Goal: Task Accomplishment & Management: Manage account settings

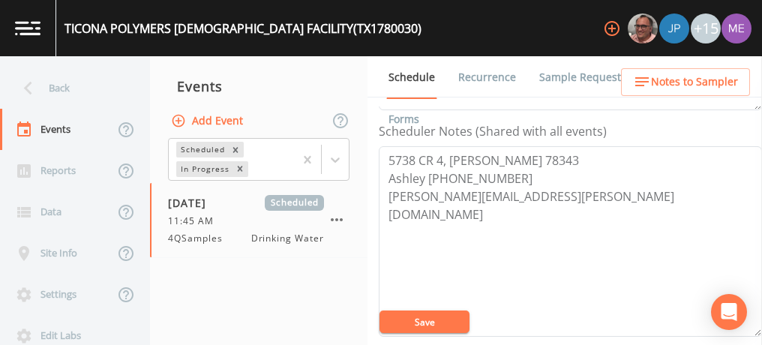
scroll to position [405, 0]
click at [450, 317] on button "Save" at bounding box center [425, 322] width 90 height 23
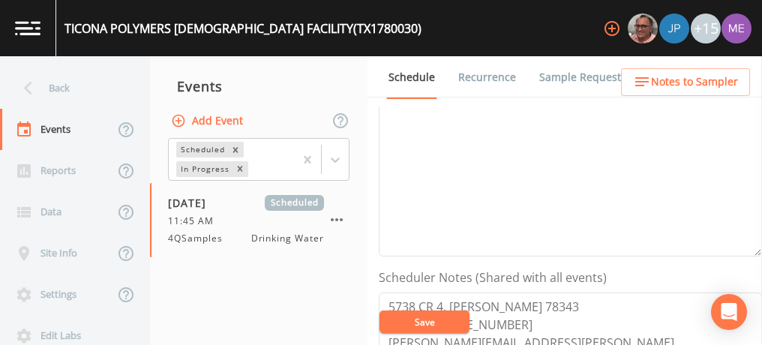
scroll to position [257, 0]
click at [613, 191] on textarea "Event Notes" at bounding box center [570, 163] width 383 height 191
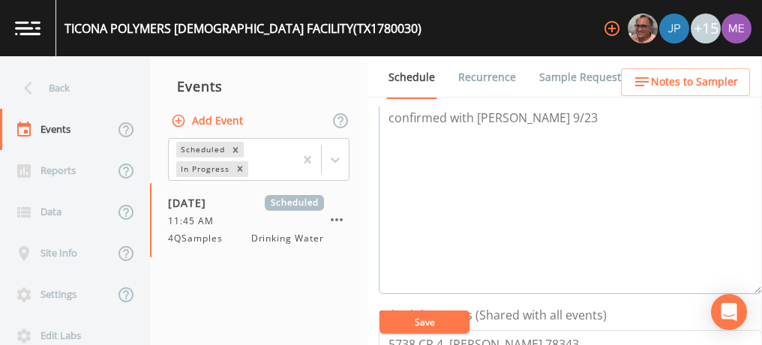
type textarea "confirmed with Ashley 9/23"
click at [447, 316] on button "Save" at bounding box center [425, 322] width 90 height 23
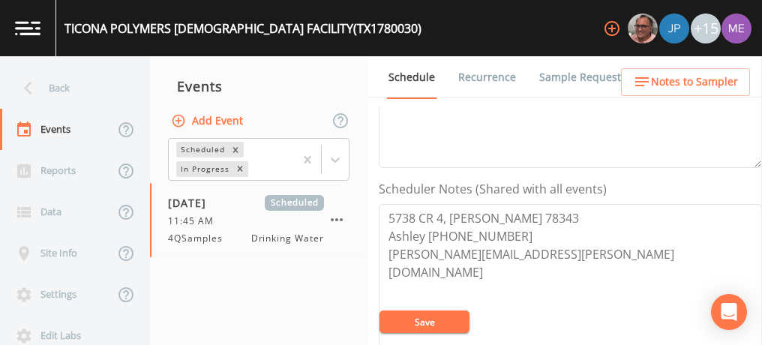
scroll to position [350, 0]
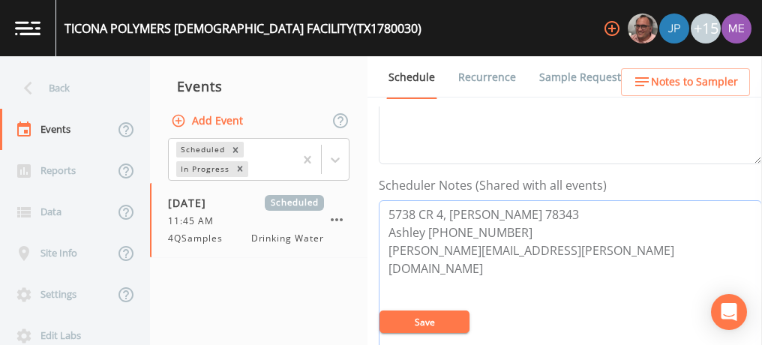
drag, startPoint x: 387, startPoint y: 233, endPoint x: 507, endPoint y: 236, distance: 120.1
click at [507, 236] on textarea "5738 CR 4, BISHOP 78343 Ashley 956-525-1351 ashley.gonzalez@celanese.com" at bounding box center [570, 295] width 383 height 191
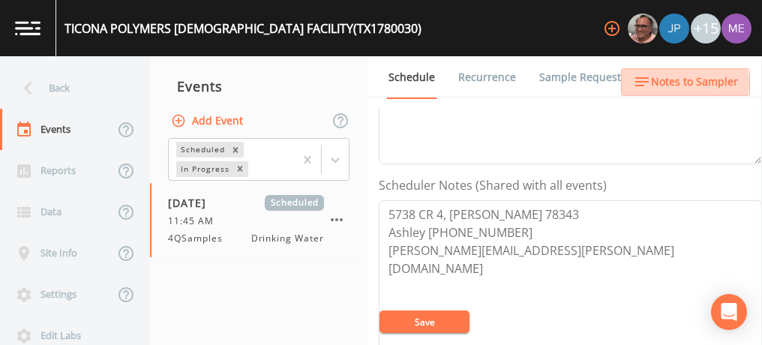
click at [674, 83] on span "Notes to Sampler" at bounding box center [694, 82] width 87 height 19
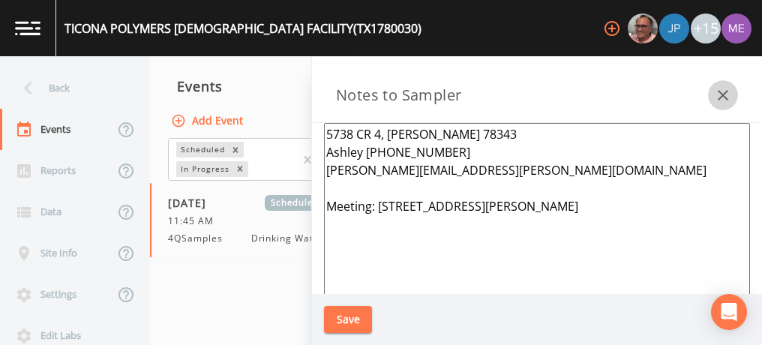
click at [726, 93] on icon "button" at bounding box center [723, 95] width 18 height 18
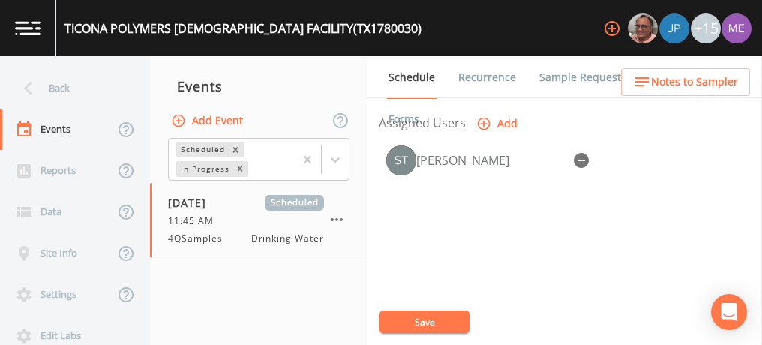
scroll to position [644, 0]
click at [410, 314] on button "Save" at bounding box center [425, 322] width 90 height 23
click at [611, 202] on div "Stan Porter" at bounding box center [570, 216] width 383 height 158
click at [415, 318] on button "Save" at bounding box center [425, 322] width 90 height 23
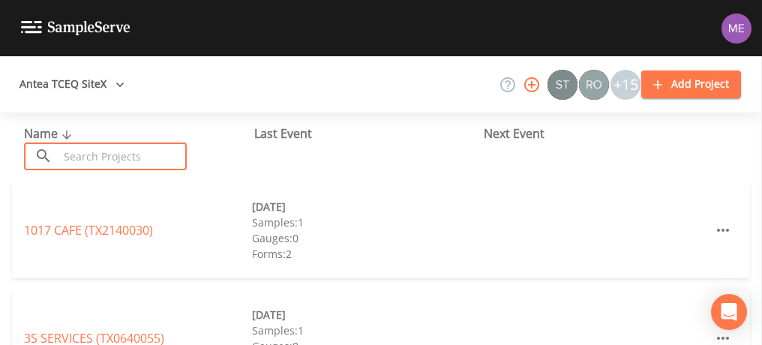
click at [94, 163] on input "text" at bounding box center [123, 157] width 128 height 28
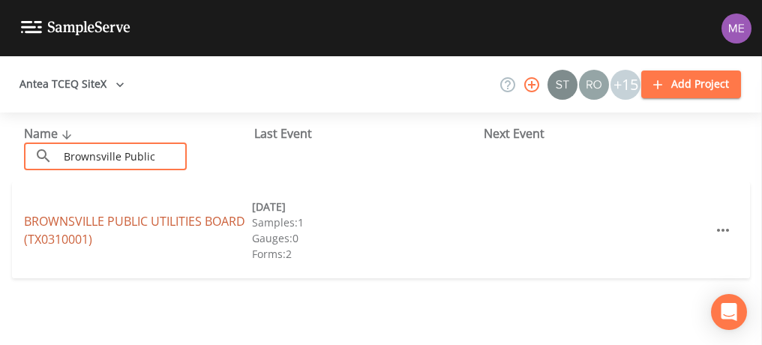
type input "Brownsville Public"
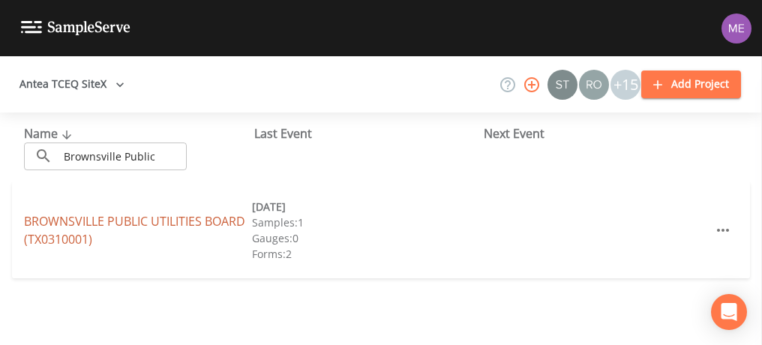
click at [95, 218] on link "BROWNSVILLE PUBLIC UTILITIES BOARD (TX0310001)" at bounding box center [134, 230] width 221 height 35
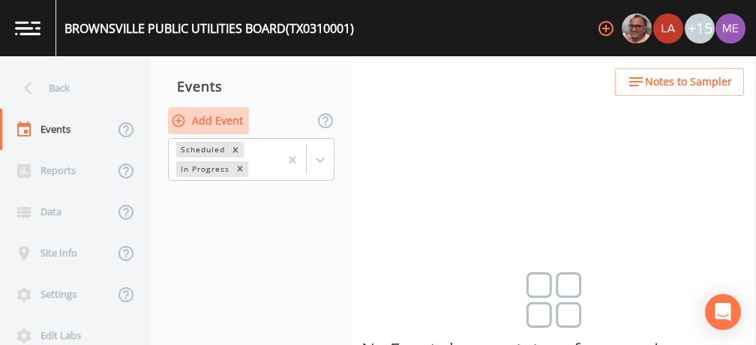
click at [229, 116] on button "Add Event" at bounding box center [208, 121] width 81 height 28
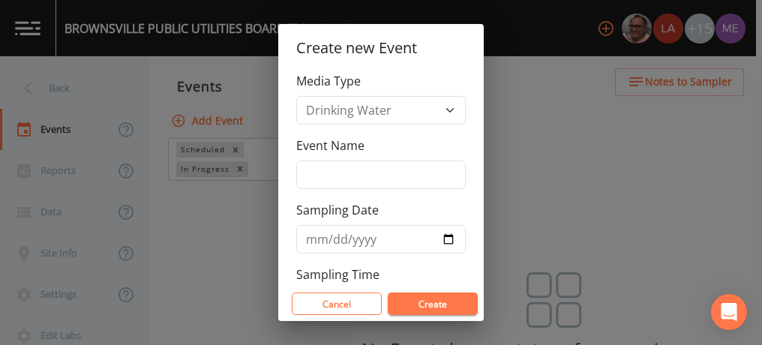
click at [265, 93] on div "Create new Event Media Type Drinking Water Event Name Sampling Date Sampling Ti…" at bounding box center [381, 172] width 762 height 345
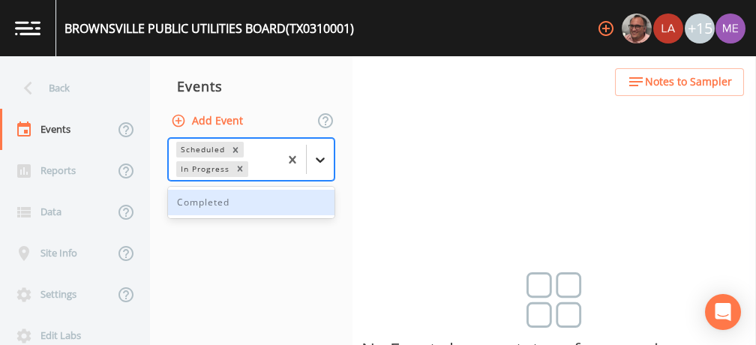
click at [318, 157] on icon at bounding box center [320, 159] width 15 height 15
click at [290, 195] on div "Completed" at bounding box center [251, 203] width 167 height 26
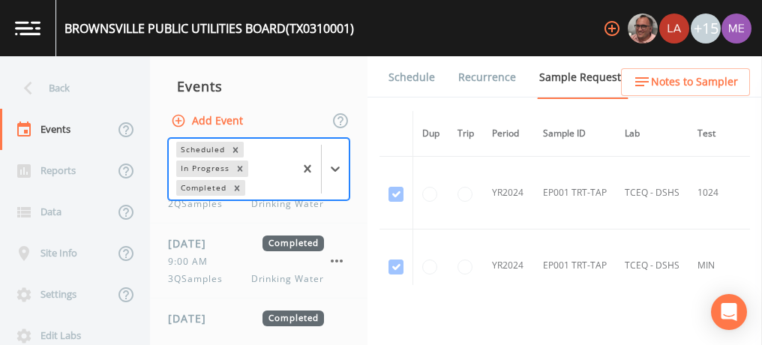
scroll to position [344, 0]
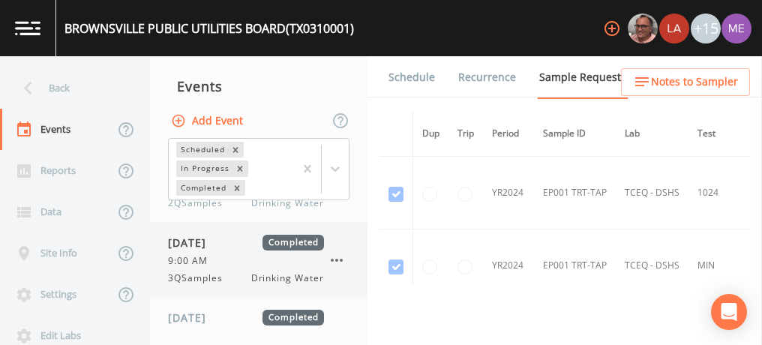
click at [217, 248] on span "[DATE]" at bounding box center [192, 243] width 49 height 16
click at [422, 98] on link "Forms" at bounding box center [403, 119] width 35 height 42
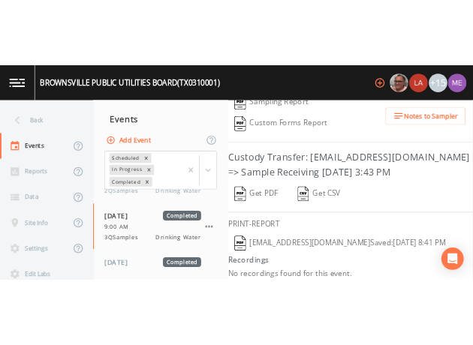
scroll to position [358, 0]
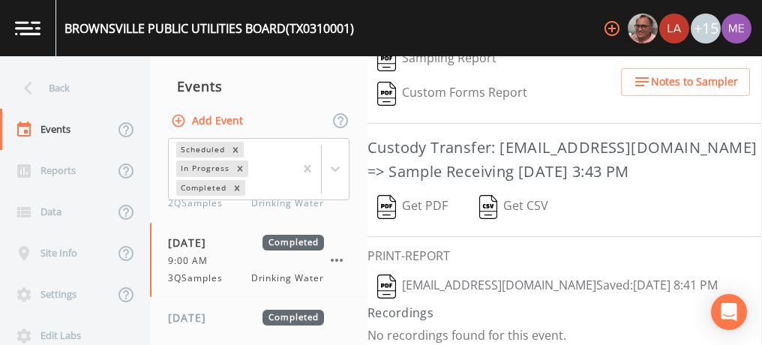
click at [520, 276] on button "[EMAIL_ADDRESS][DOMAIN_NAME]  Saved: [DATE] 8:41 PM" at bounding box center [548, 286] width 360 height 35
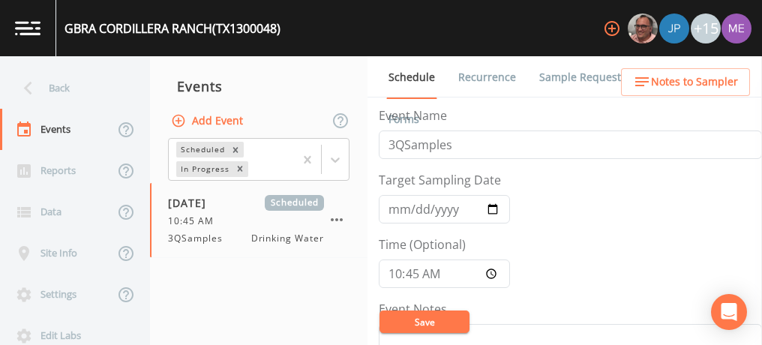
scroll to position [104, 0]
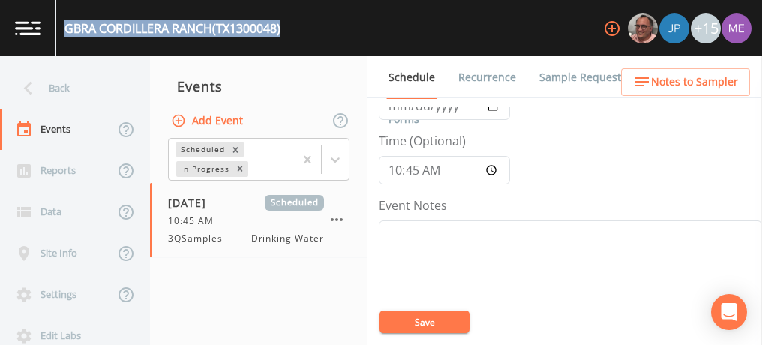
drag, startPoint x: 65, startPoint y: 29, endPoint x: 293, endPoint y: 33, distance: 227.4
click at [293, 33] on div "GBRA CORDILLERA RANCH (TX1300048) +15" at bounding box center [381, 28] width 762 height 56
copy div "GBRA CORDILLERA RANCH (TX1300048)"
click at [580, 79] on link "Sample Requests" at bounding box center [583, 77] width 92 height 42
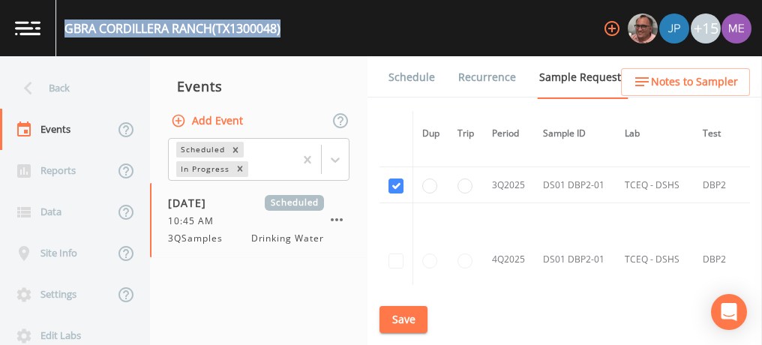
scroll to position [1805, 0]
click at [401, 320] on button "Save" at bounding box center [404, 320] width 48 height 28
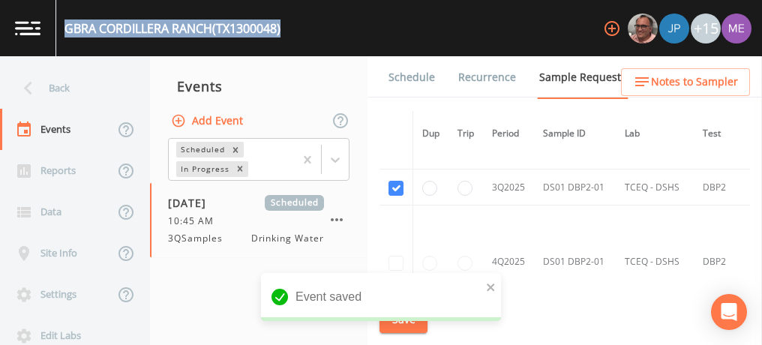
click at [417, 77] on link "Schedule" at bounding box center [411, 77] width 51 height 42
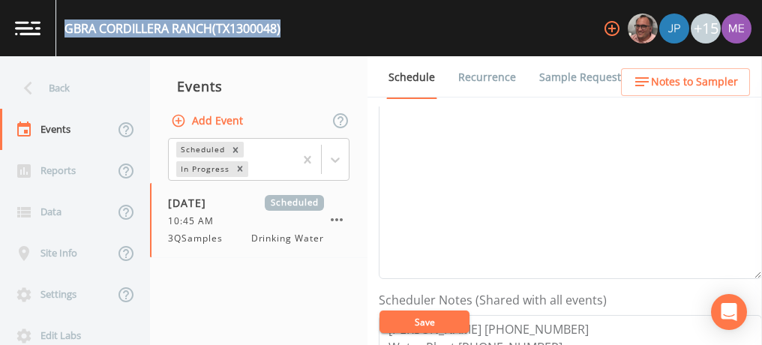
scroll to position [234, 0]
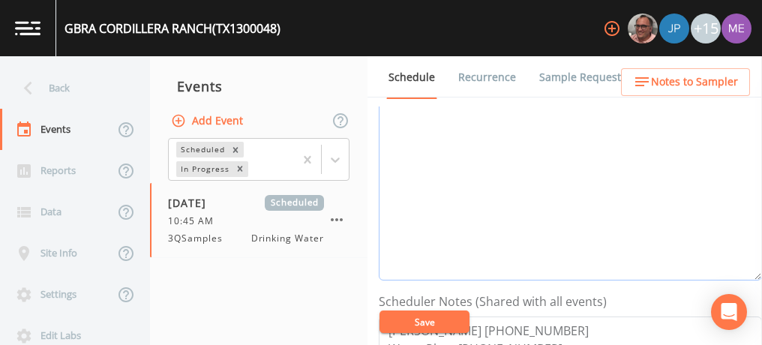
click at [620, 223] on textarea "Event Notes" at bounding box center [570, 185] width 383 height 191
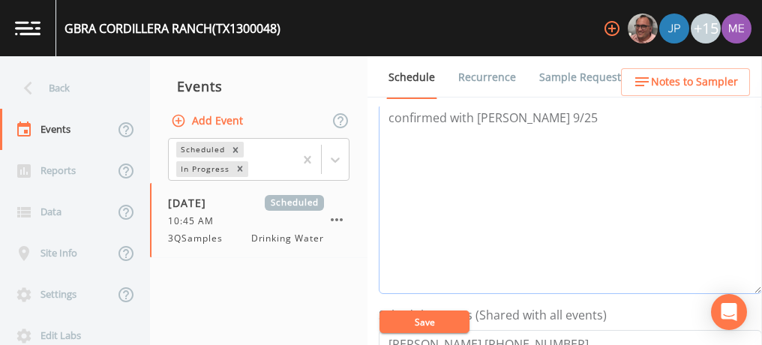
type textarea "confirmed with Travis 9/25"
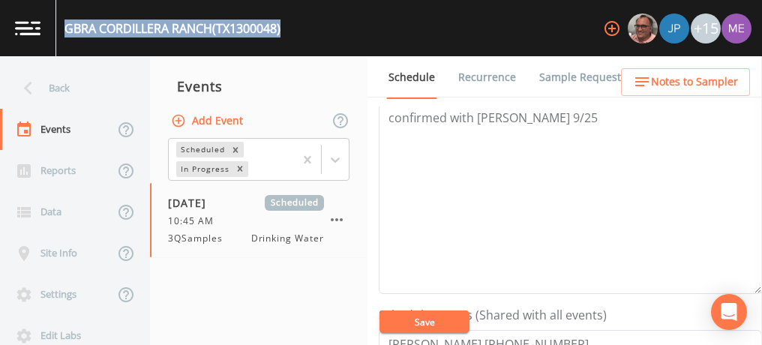
drag, startPoint x: 67, startPoint y: 30, endPoint x: 289, endPoint y: 35, distance: 222.2
click at [289, 35] on div "GBRA CORDILLERA RANCH (TX1300048) +15" at bounding box center [381, 28] width 762 height 56
copy div "GBRA CORDILLERA RANCH (TX1300048)"
click at [424, 320] on button "Save" at bounding box center [425, 322] width 90 height 23
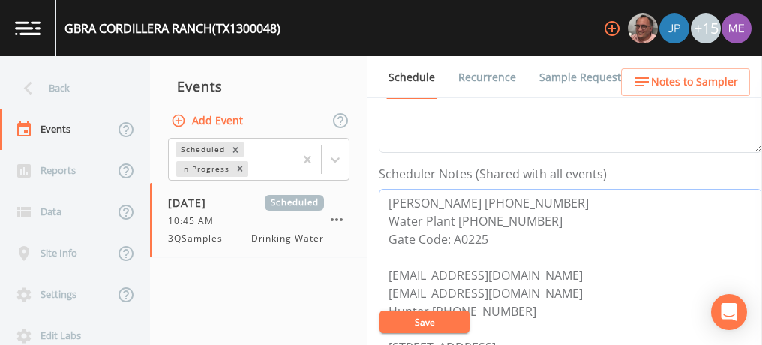
drag, startPoint x: 388, startPoint y: 200, endPoint x: 567, endPoint y: 203, distance: 178.6
click at [567, 203] on textarea "Travis Rohwedder 830-243-8856 Water Plant 830-885-2639 Gate Code: A0225 trohwed…" at bounding box center [570, 284] width 383 height 191
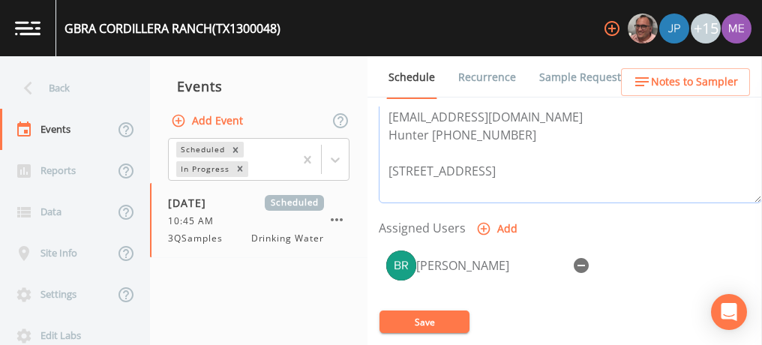
scroll to position [539, 0]
